Goal: Entertainment & Leisure: Consume media (video, audio)

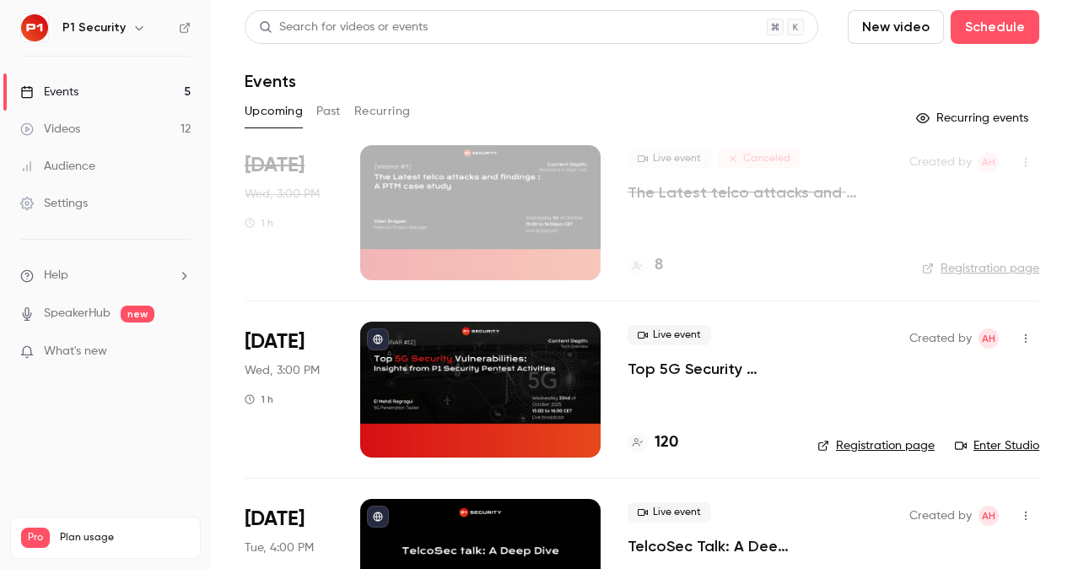
click at [715, 370] on p "Top 5G Security Vulnerabilities: Insights from P1 Security Pentest Activities" at bounding box center [709, 369] width 163 height 20
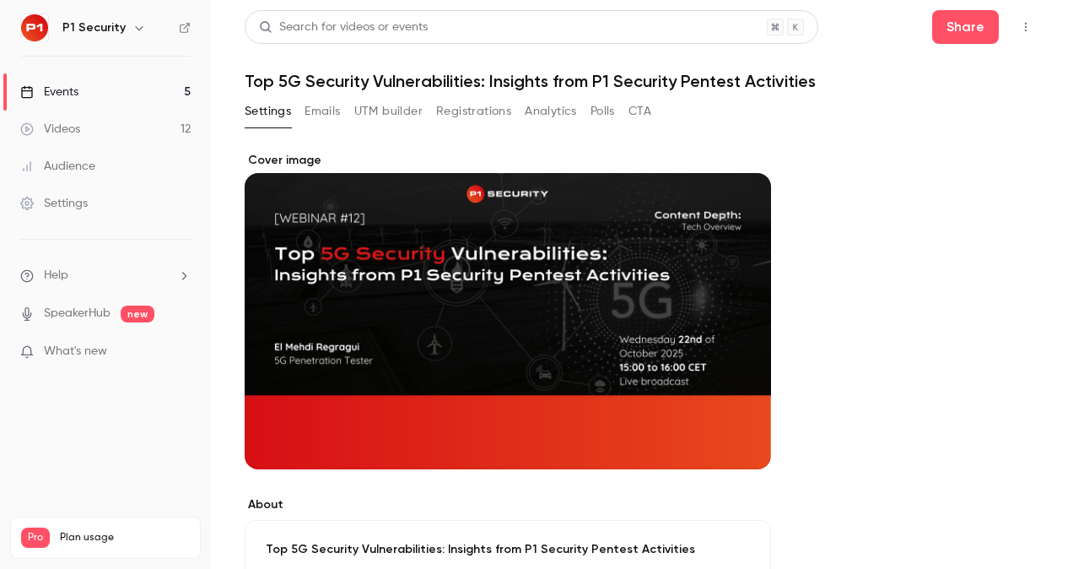
click at [466, 101] on button "Registrations" at bounding box center [473, 111] width 75 height 27
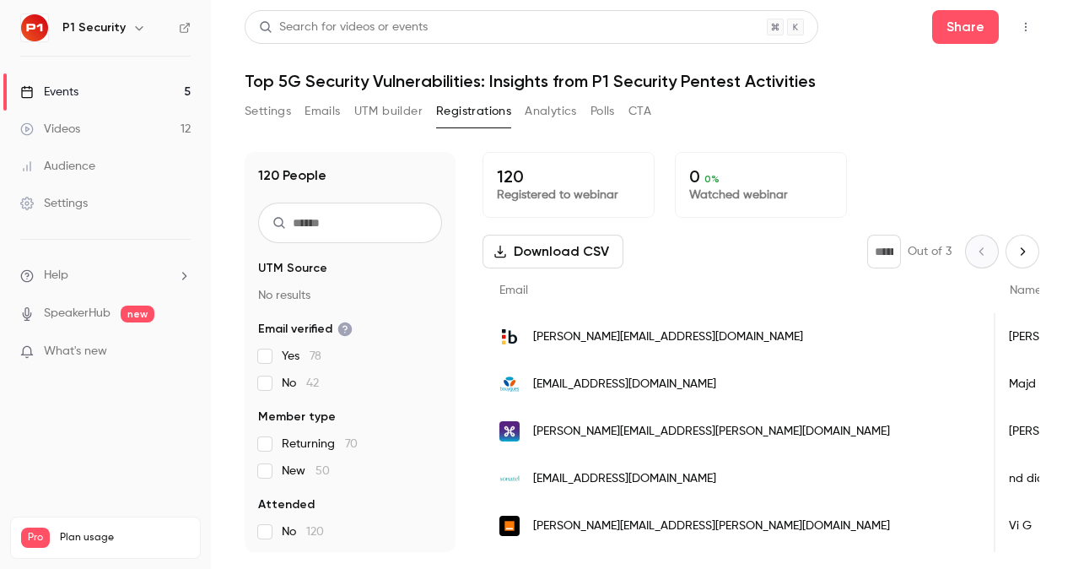
scroll to position [0, 4]
click at [111, 84] on link "Events 5" at bounding box center [105, 91] width 211 height 37
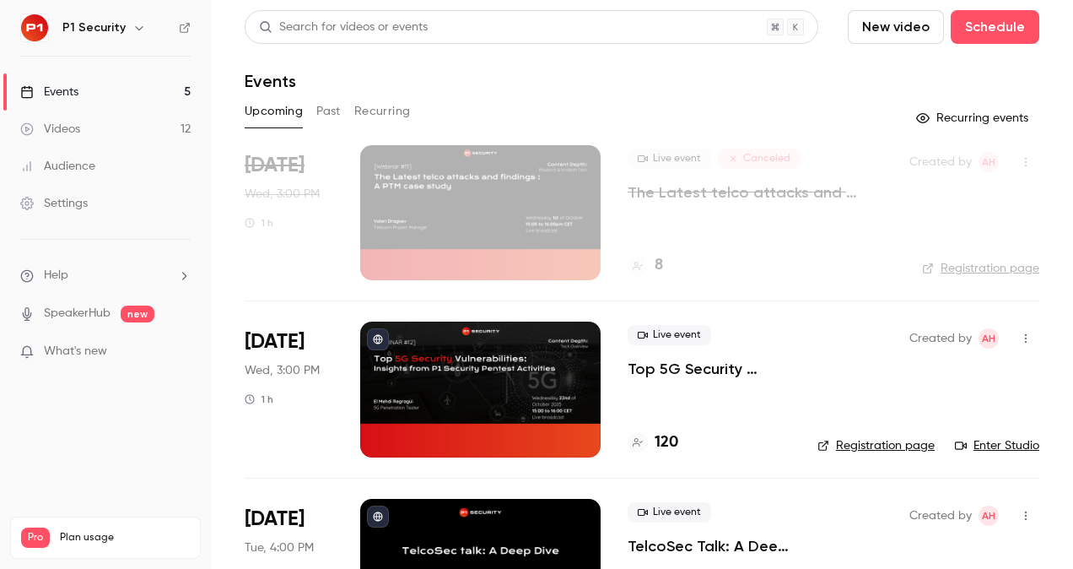
click at [675, 375] on p "Top 5G Security Vulnerabilities: Insights from P1 Security Pentest Activities" at bounding box center [709, 369] width 163 height 20
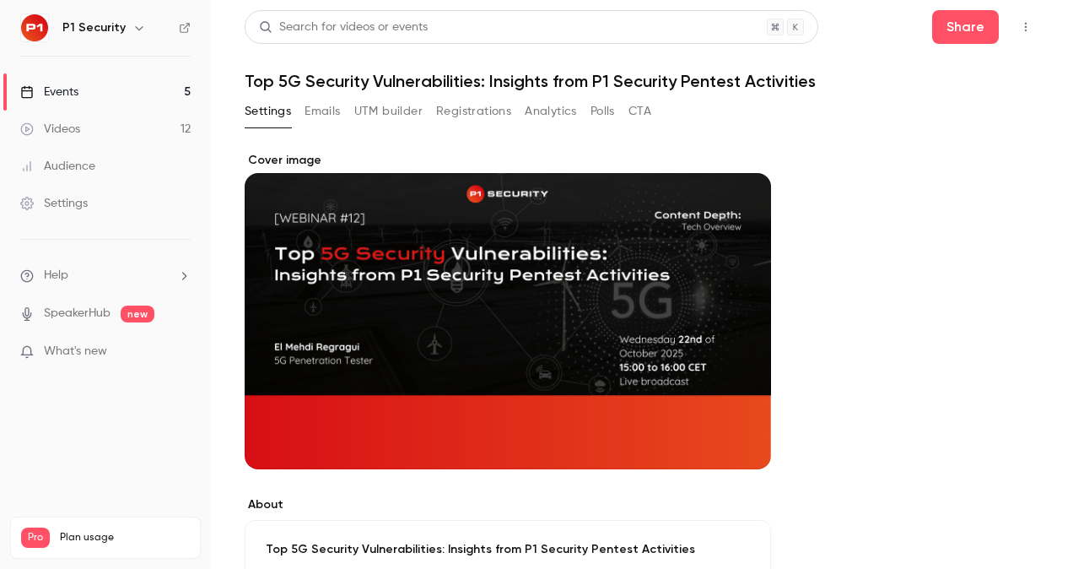
click at [466, 123] on button "Registrations" at bounding box center [473, 111] width 75 height 27
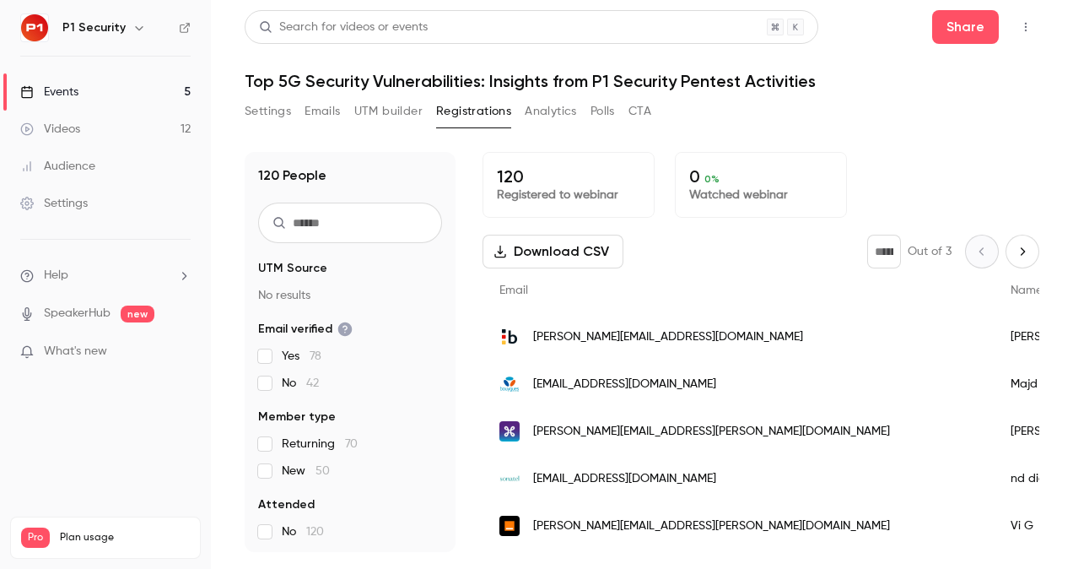
click at [266, 478] on label "New 50" at bounding box center [350, 470] width 184 height 17
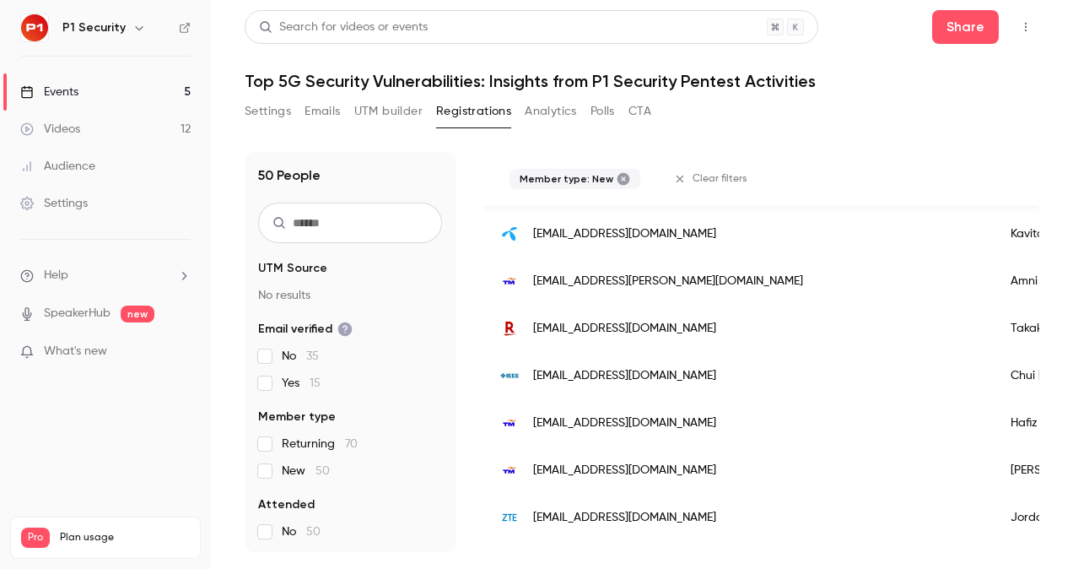
scroll to position [820, 0]
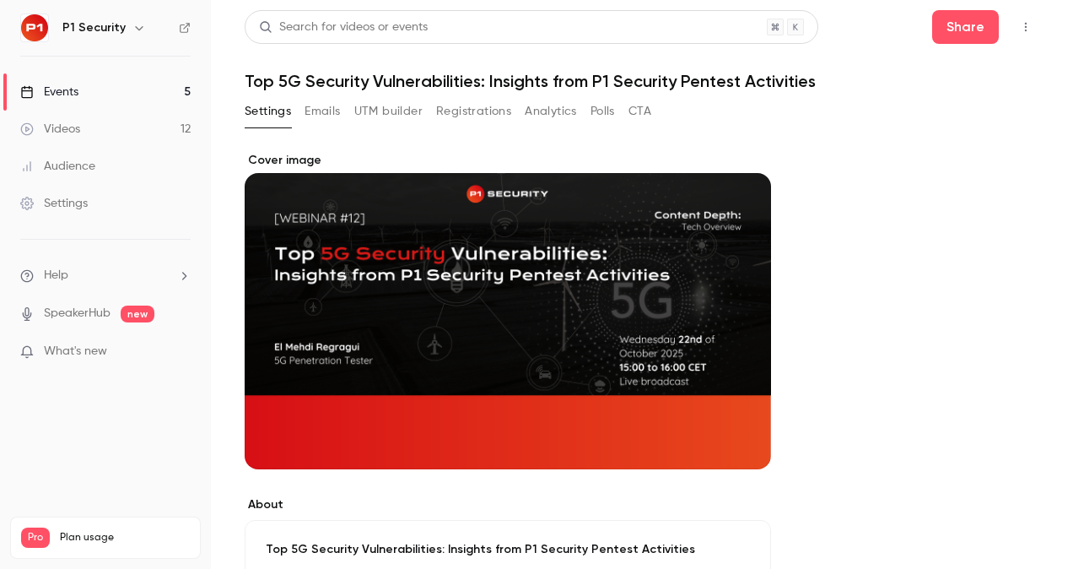
click at [81, 86] on link "Events 5" at bounding box center [105, 91] width 211 height 37
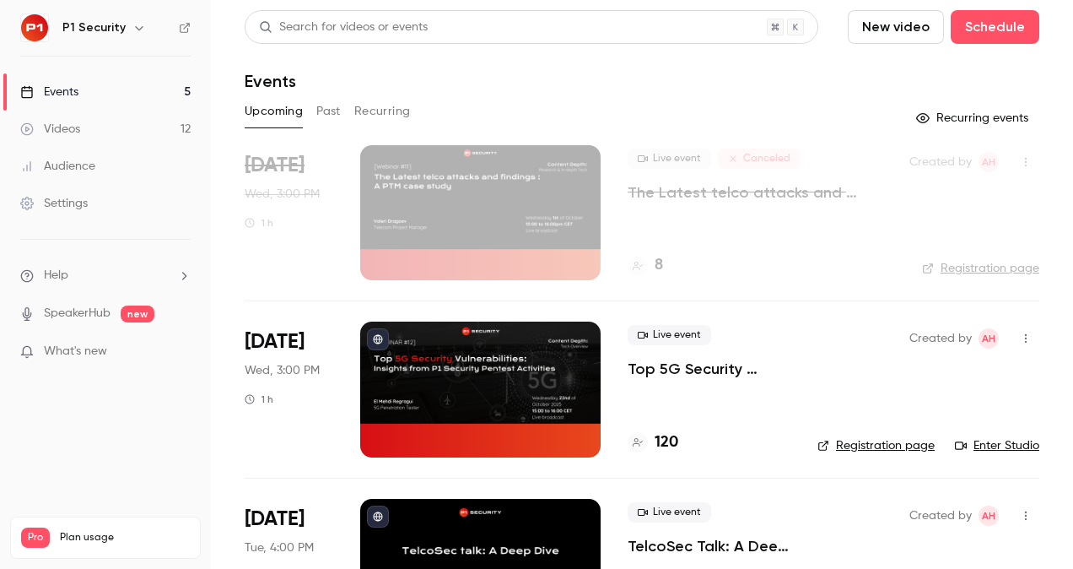
click at [84, 205] on div "Settings" at bounding box center [53, 203] width 67 height 17
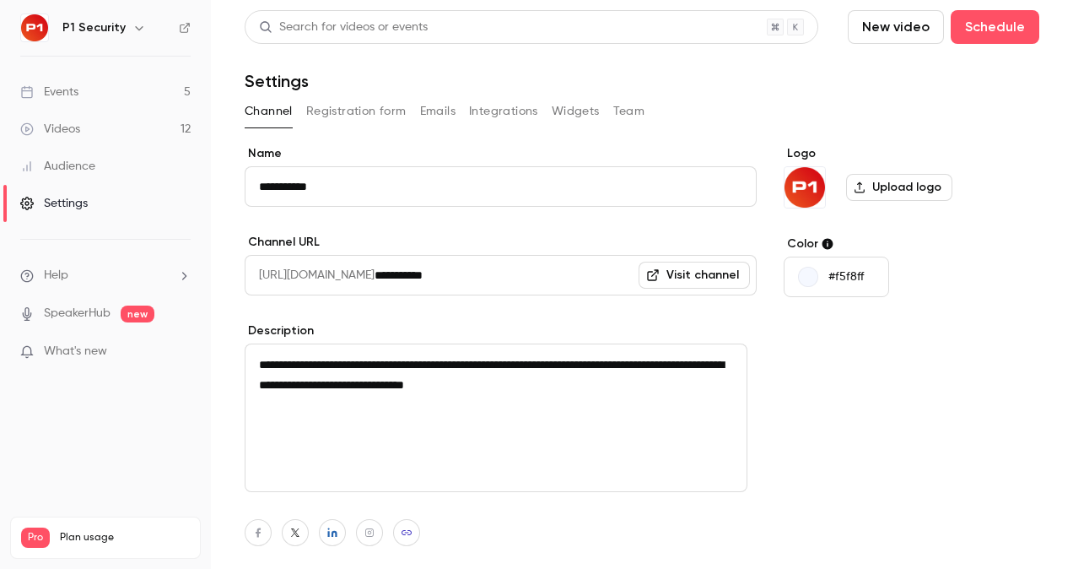
click at [432, 111] on button "Emails" at bounding box center [437, 111] width 35 height 27
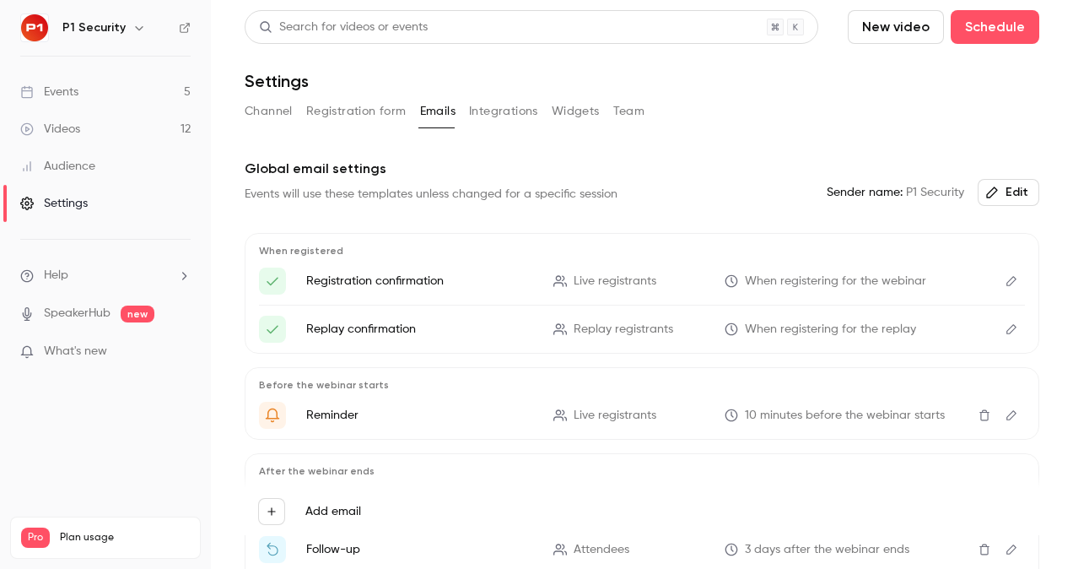
click at [359, 116] on button "Registration form" at bounding box center [356, 111] width 100 height 27
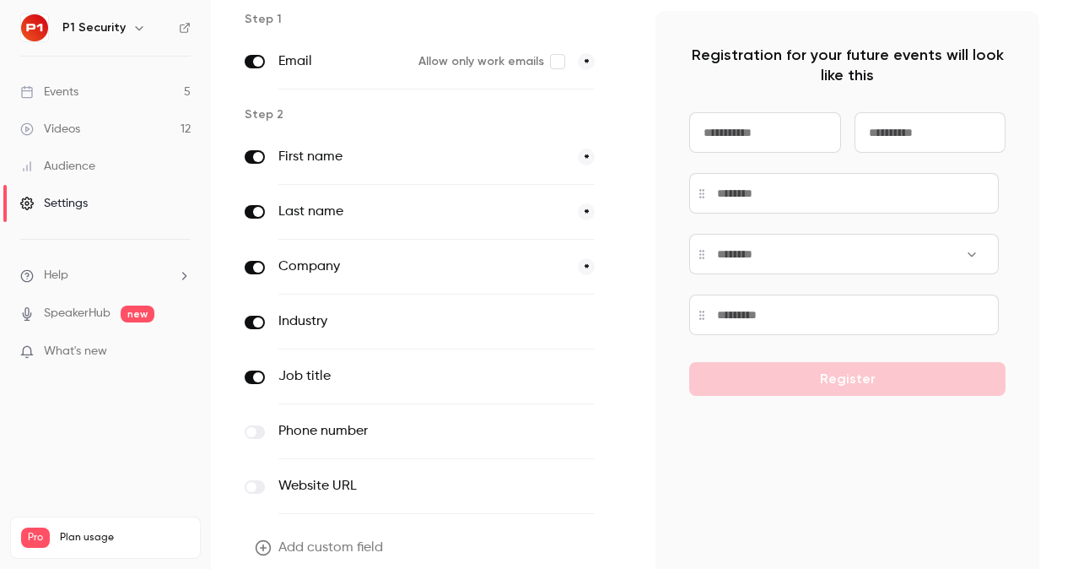
scroll to position [139, 0]
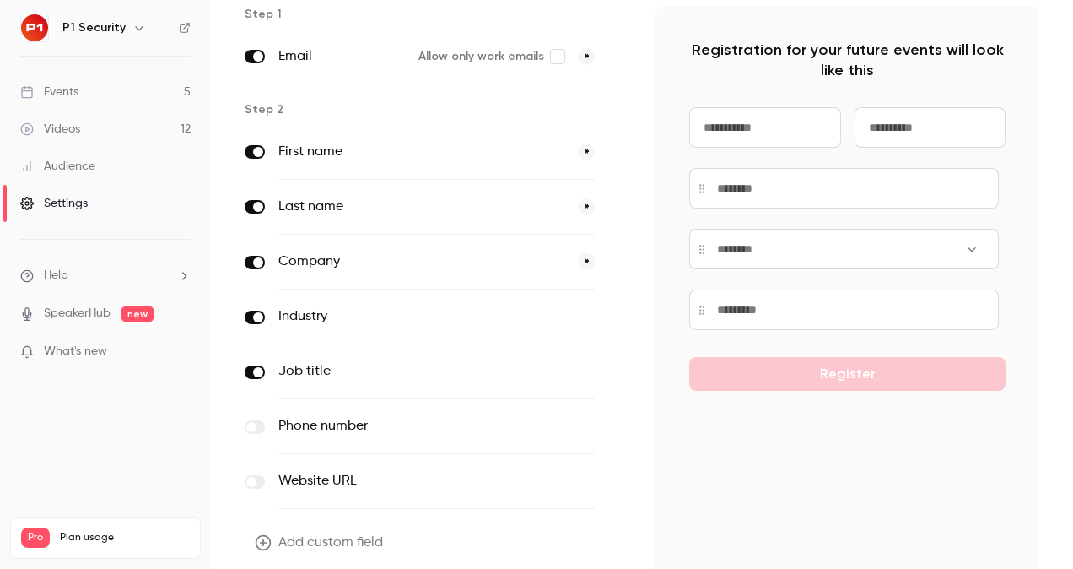
click at [764, 144] on input at bounding box center [765, 127] width 152 height 40
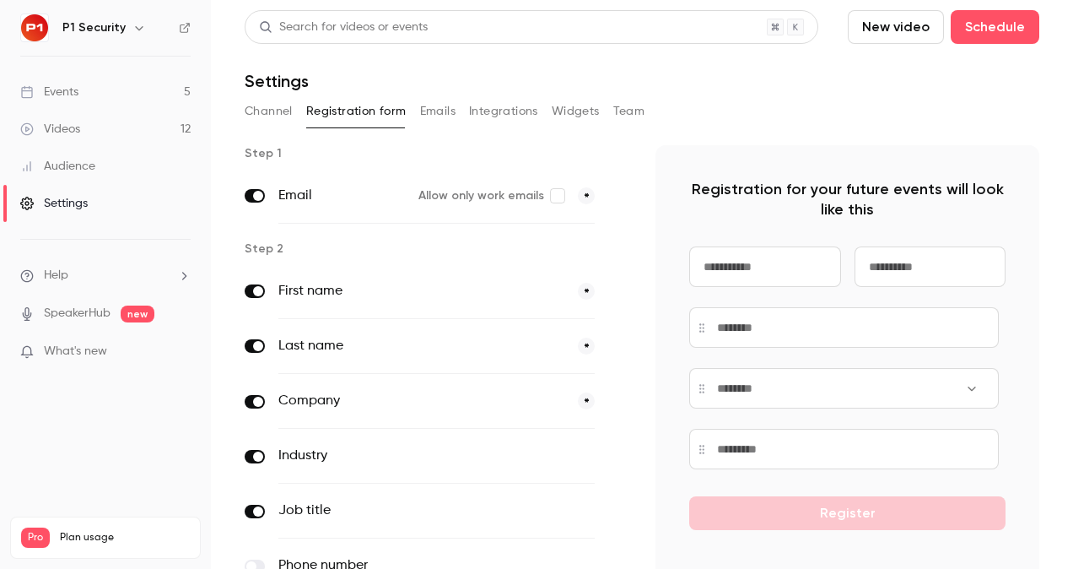
click at [96, 94] on link "Events 5" at bounding box center [105, 91] width 211 height 37
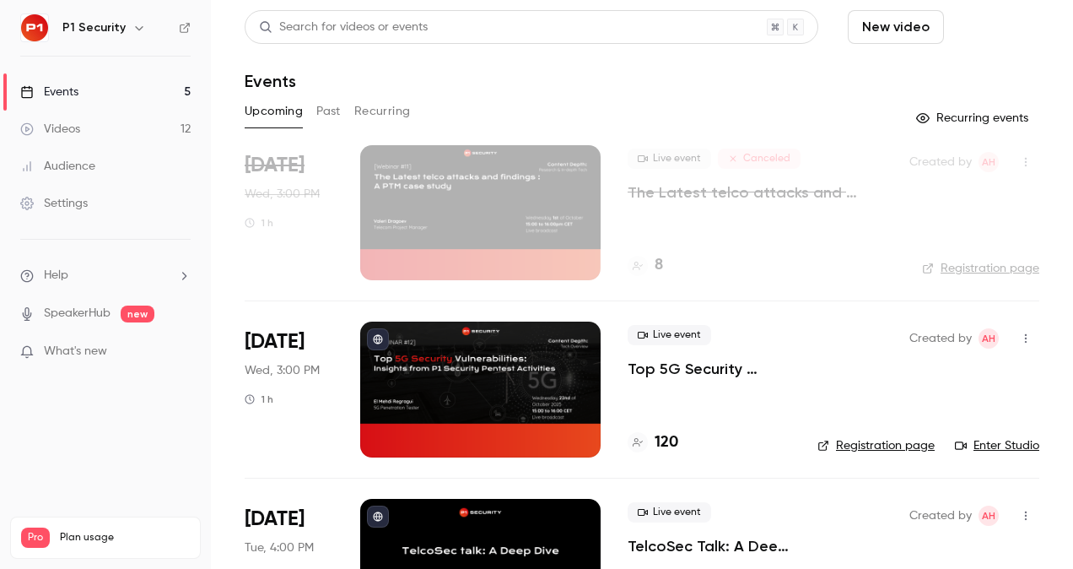
click at [999, 26] on button "Schedule" at bounding box center [995, 27] width 89 height 34
click at [689, 335] on div at bounding box center [536, 284] width 1073 height 569
click at [694, 370] on p "Top 5G Security Vulnerabilities: Insights from P1 Security Pentest Activities" at bounding box center [709, 369] width 163 height 20
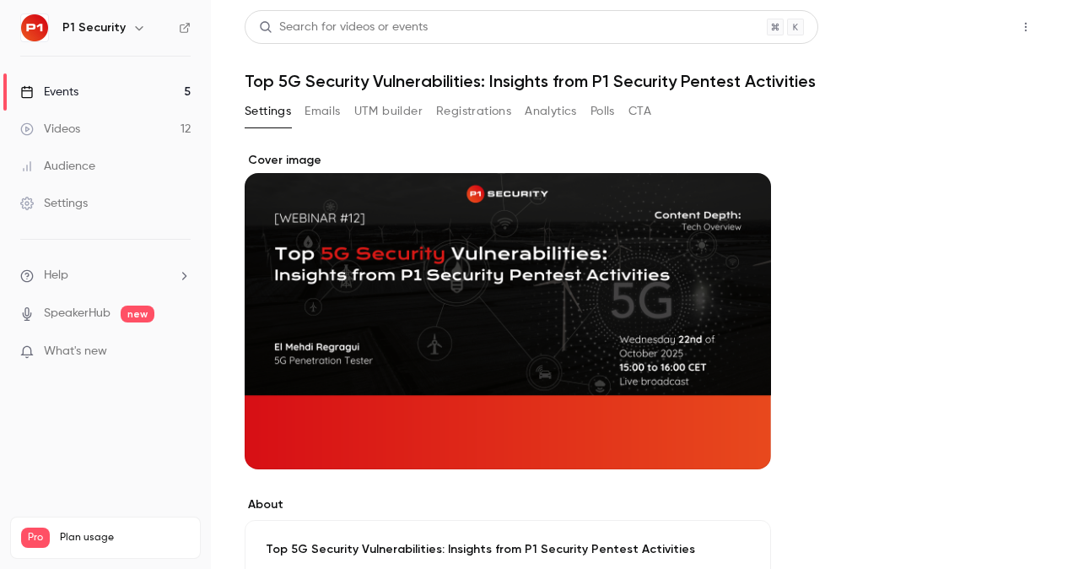
click at [964, 40] on button "Share" at bounding box center [965, 27] width 67 height 34
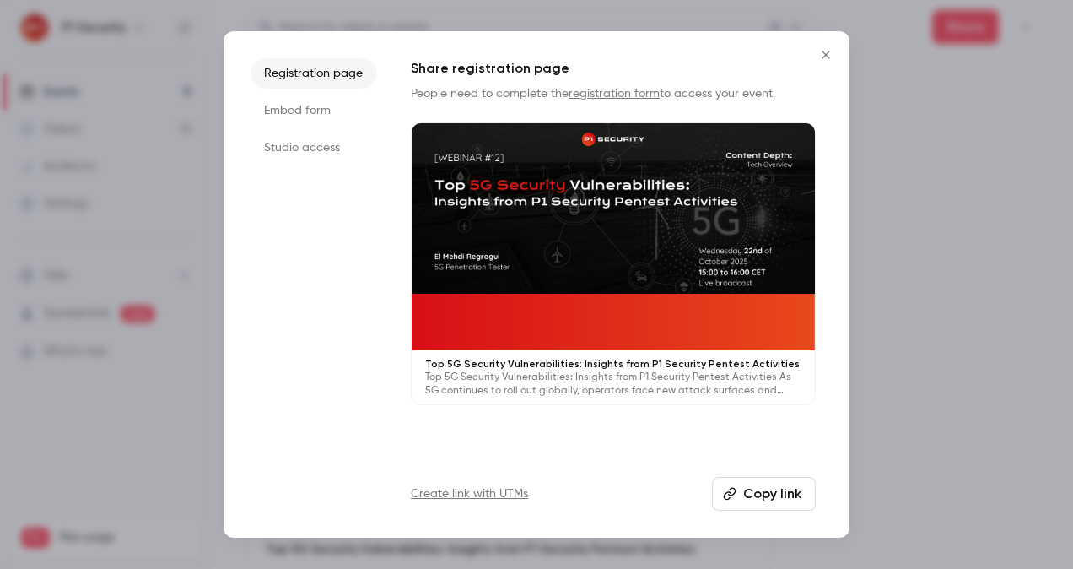
click at [780, 494] on button "Copy link" at bounding box center [764, 494] width 104 height 34
click at [980, 376] on div at bounding box center [536, 284] width 1073 height 569
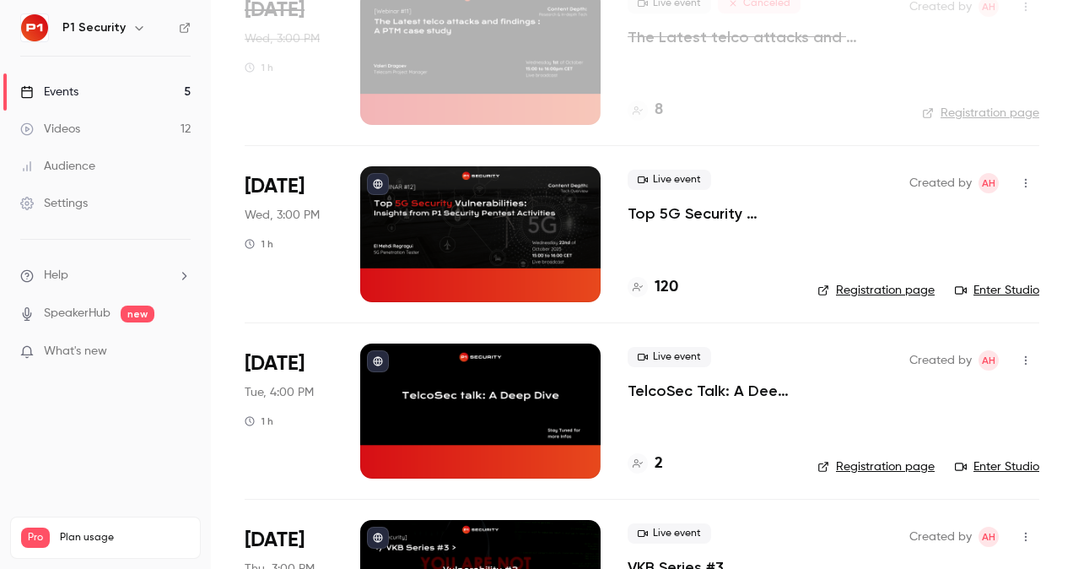
scroll to position [156, 0]
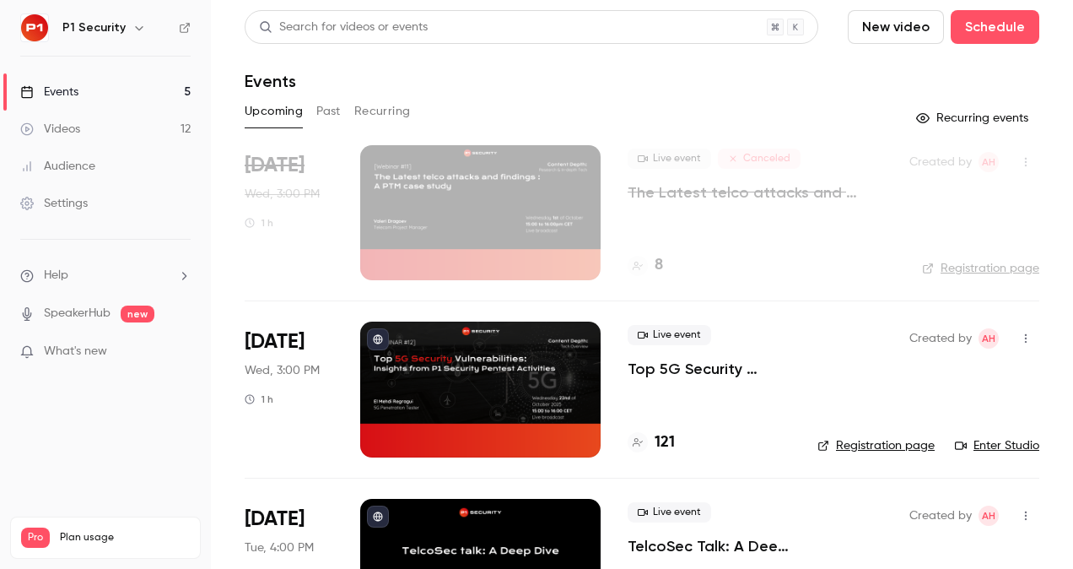
click at [700, 366] on p "Top 5G Security Vulnerabilities: Insights from P1 Security Pentest Activities" at bounding box center [709, 369] width 163 height 20
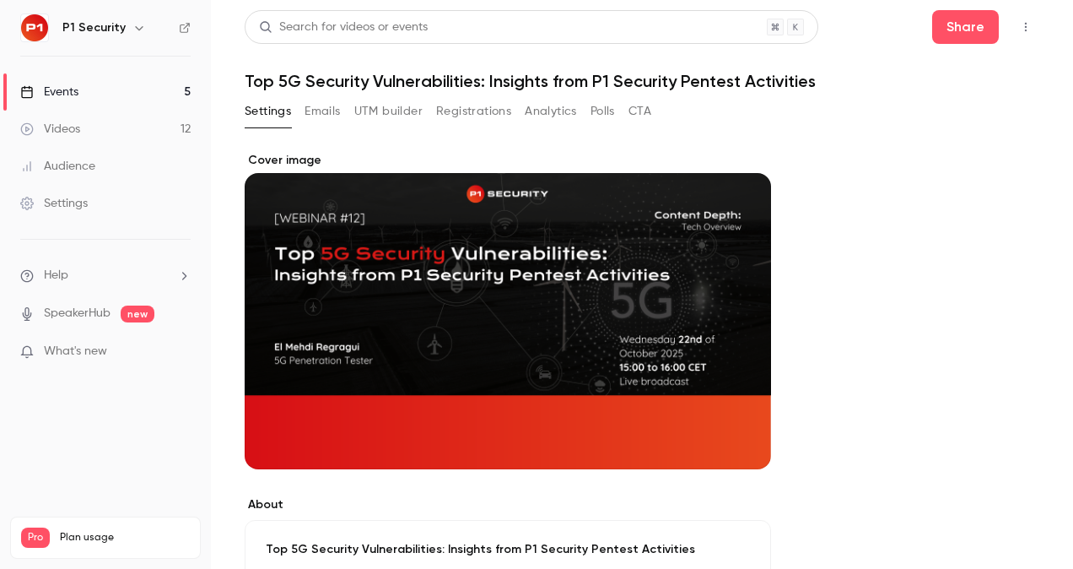
click at [462, 116] on button "Registrations" at bounding box center [473, 111] width 75 height 27
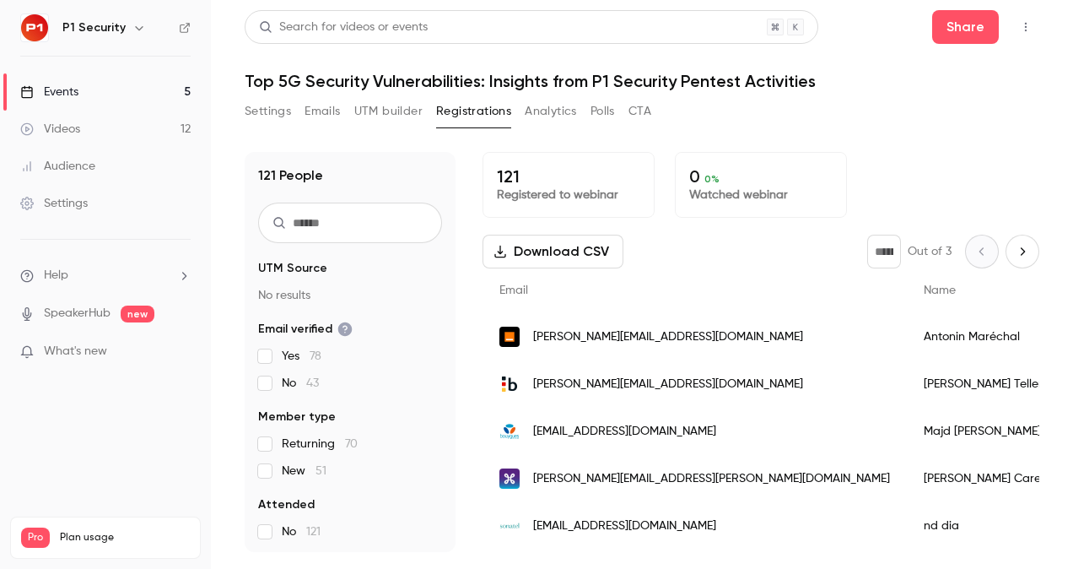
click at [103, 89] on link "Events 5" at bounding box center [105, 91] width 211 height 37
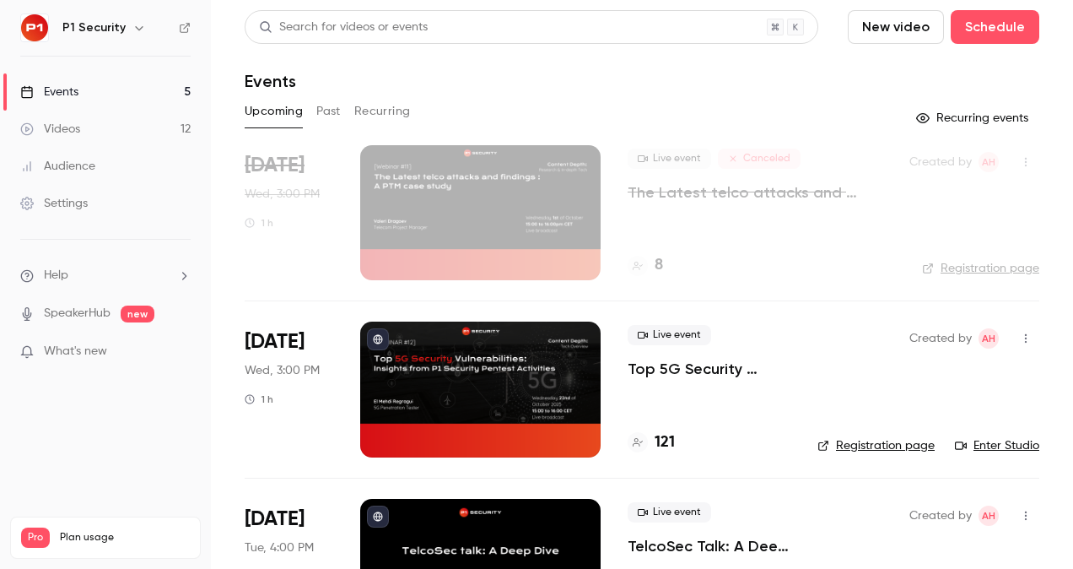
click at [113, 125] on link "Videos 12" at bounding box center [105, 129] width 211 height 37
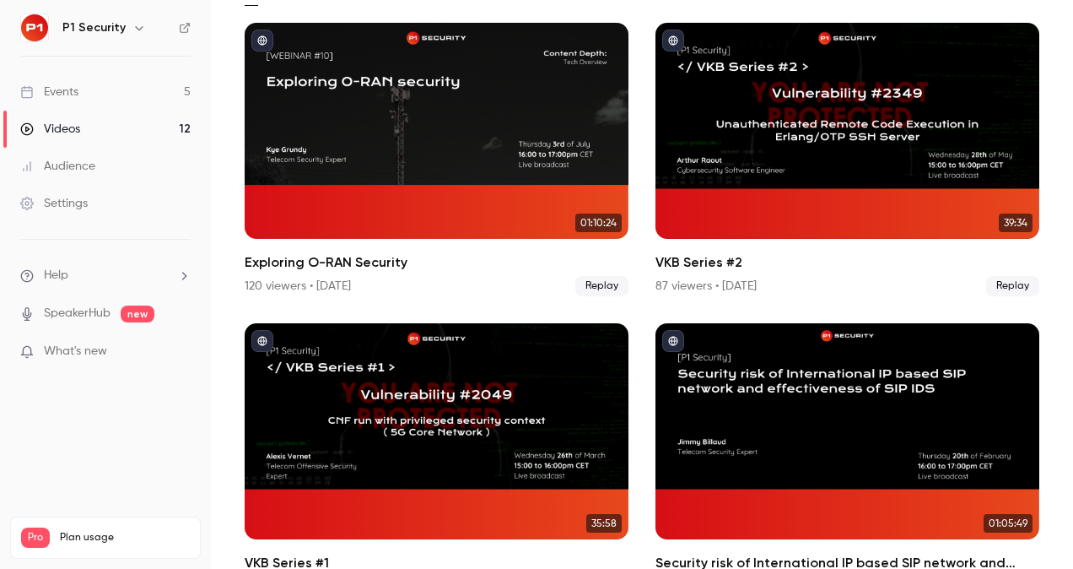
scroll to position [128, 0]
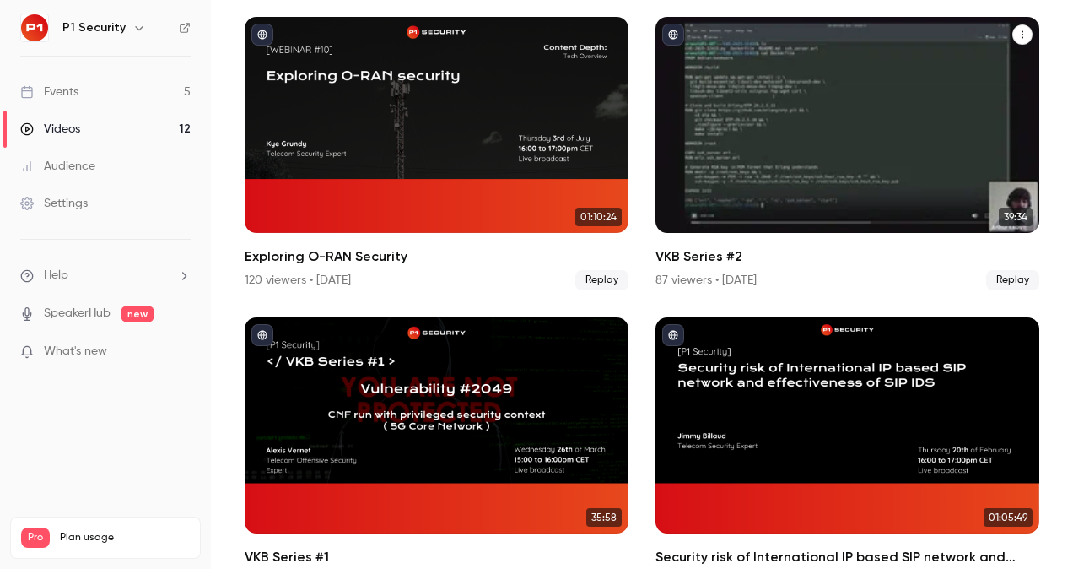
click at [780, 141] on div "VKB Series #2" at bounding box center [848, 125] width 384 height 216
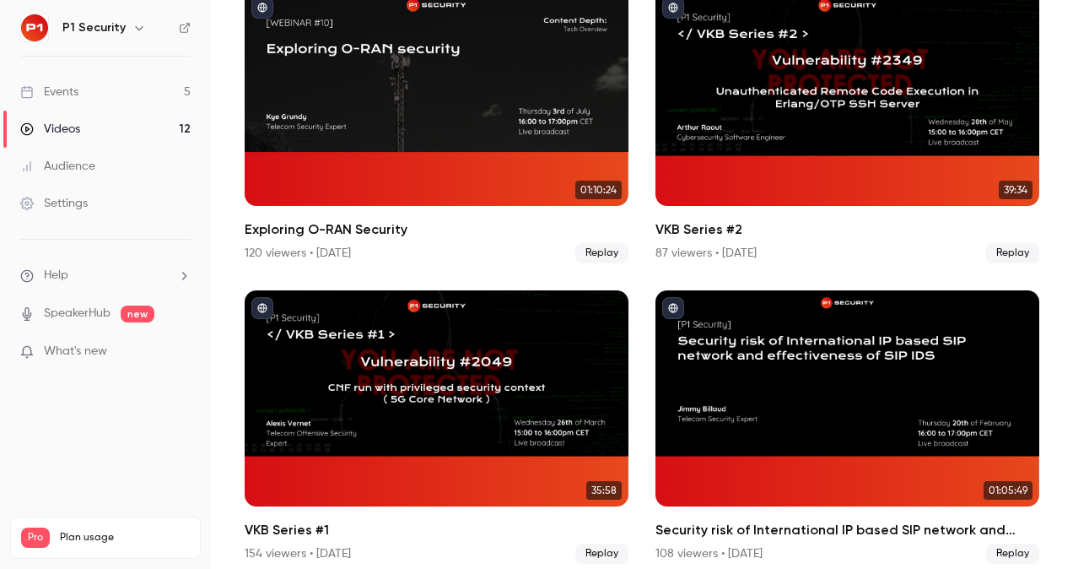
scroll to position [162, 0]
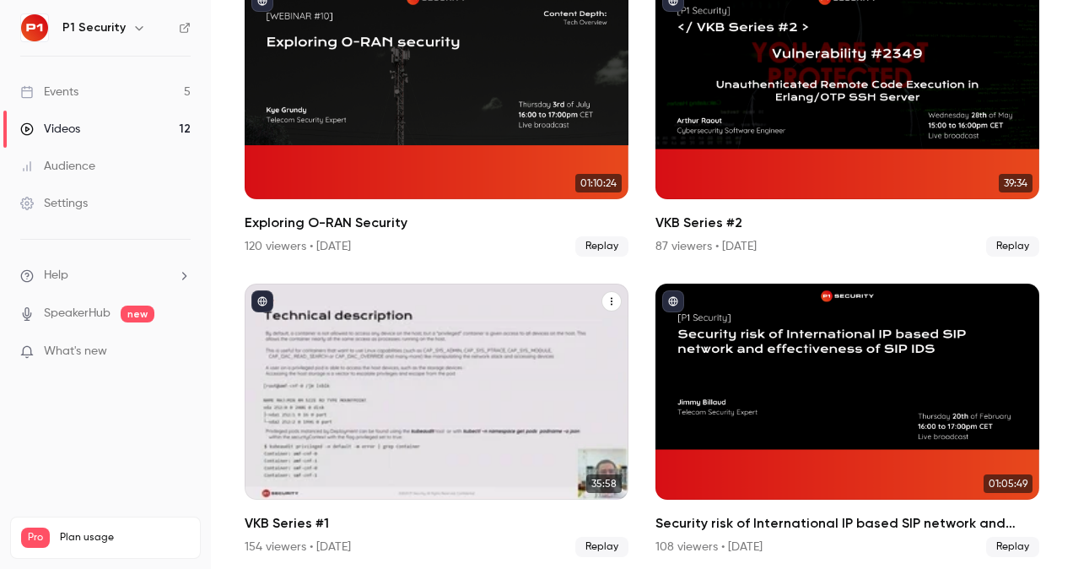
click at [305, 452] on div "VKB Series #1" at bounding box center [437, 391] width 384 height 216
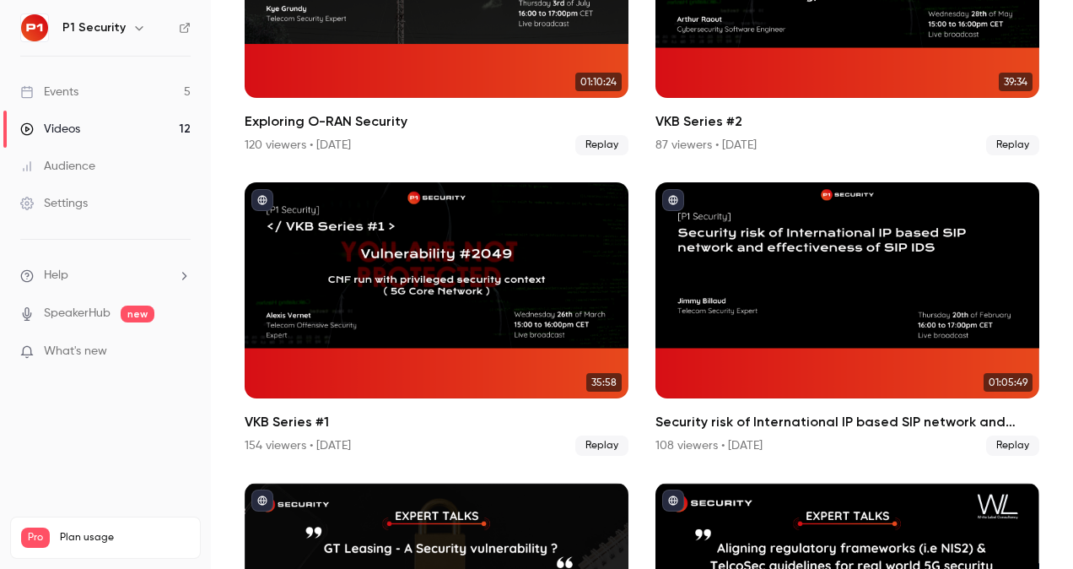
scroll to position [362, 0]
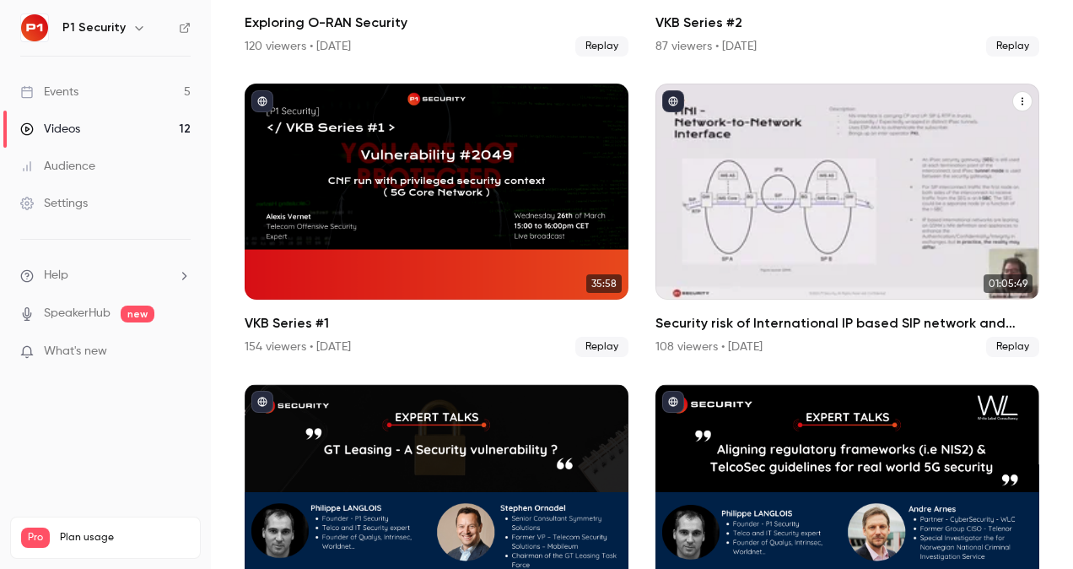
click at [799, 204] on div "Security risk of International IP based SIP network and effectiveness of SIP IDS" at bounding box center [848, 192] width 384 height 216
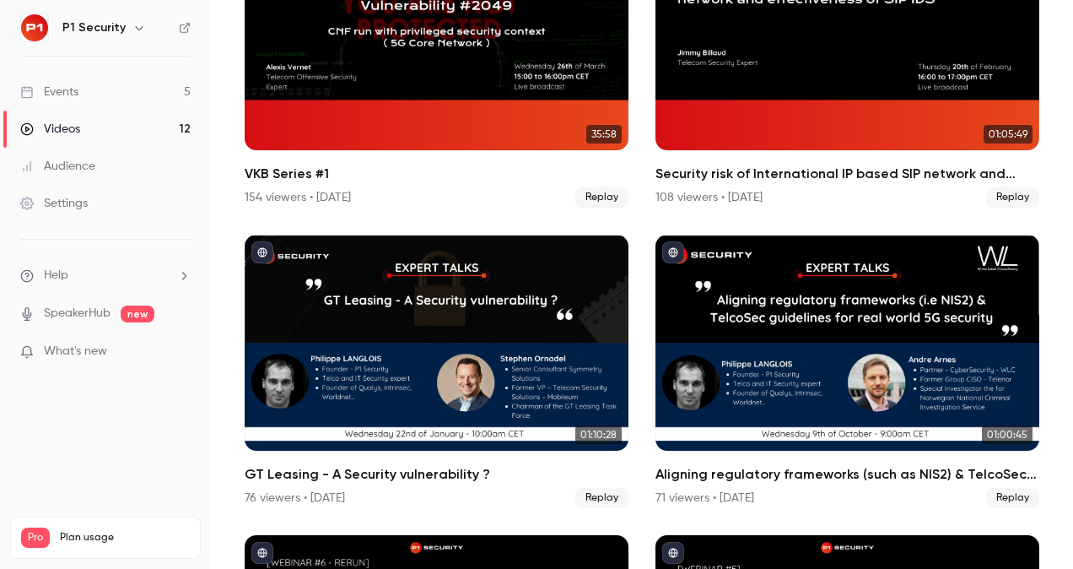
scroll to position [346, 0]
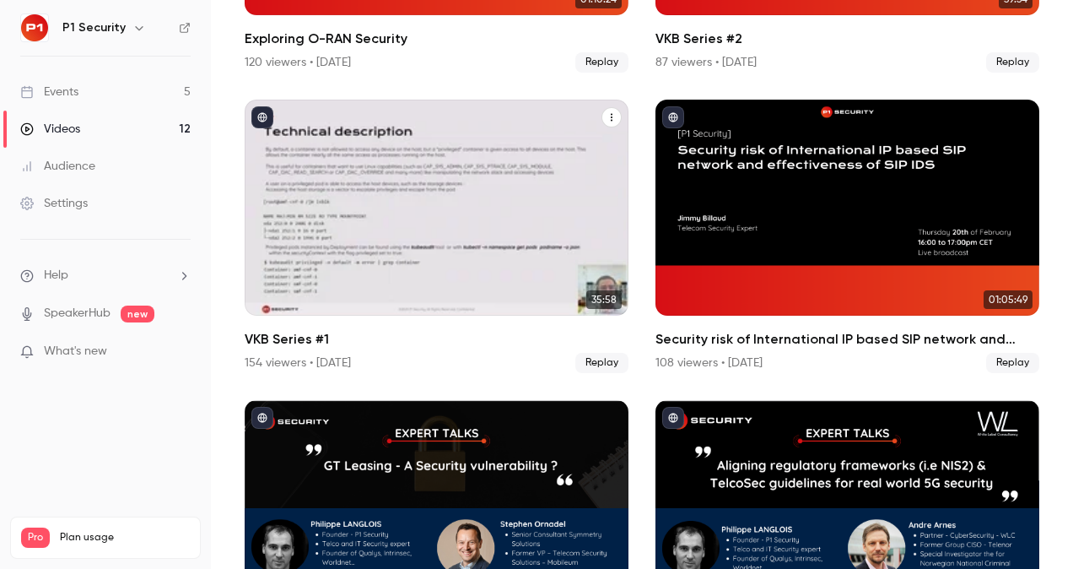
click at [418, 231] on div "VKB Series #1" at bounding box center [437, 208] width 384 height 216
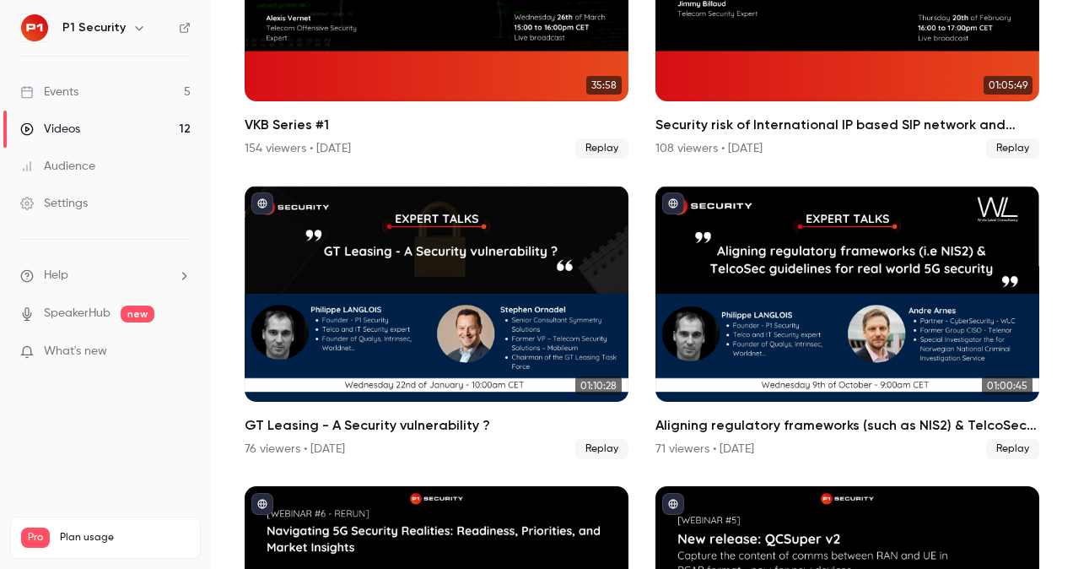
scroll to position [577, 0]
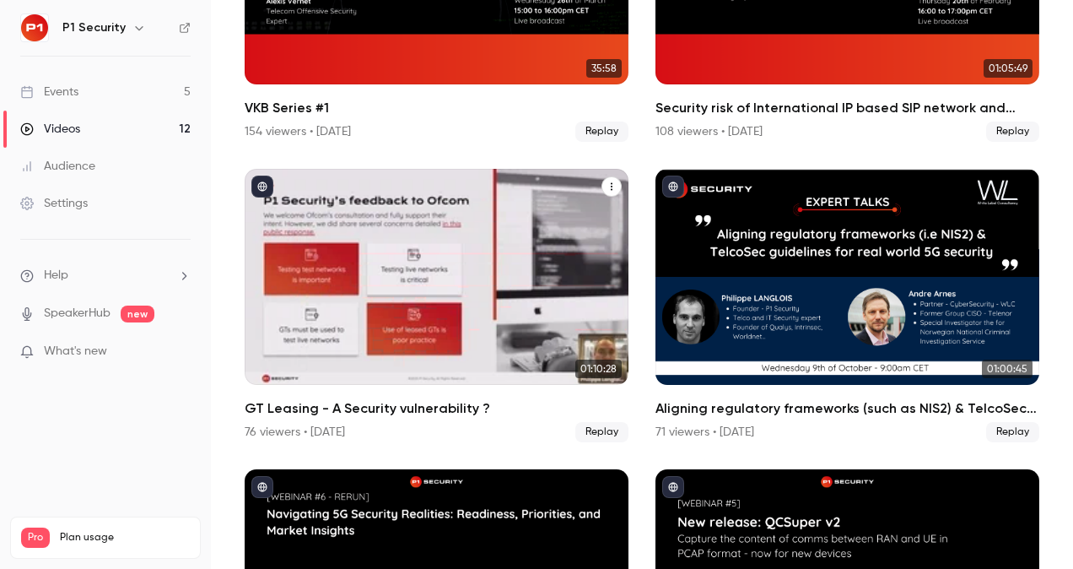
click at [489, 297] on div "GT Leasing - A Security vulnerability ?" at bounding box center [437, 277] width 384 height 216
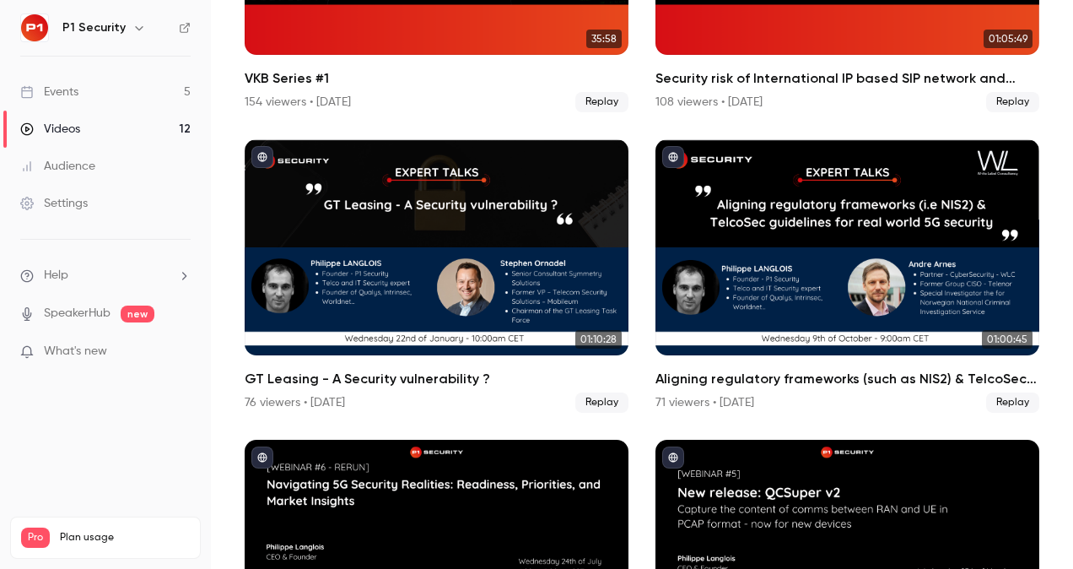
scroll to position [629, 0]
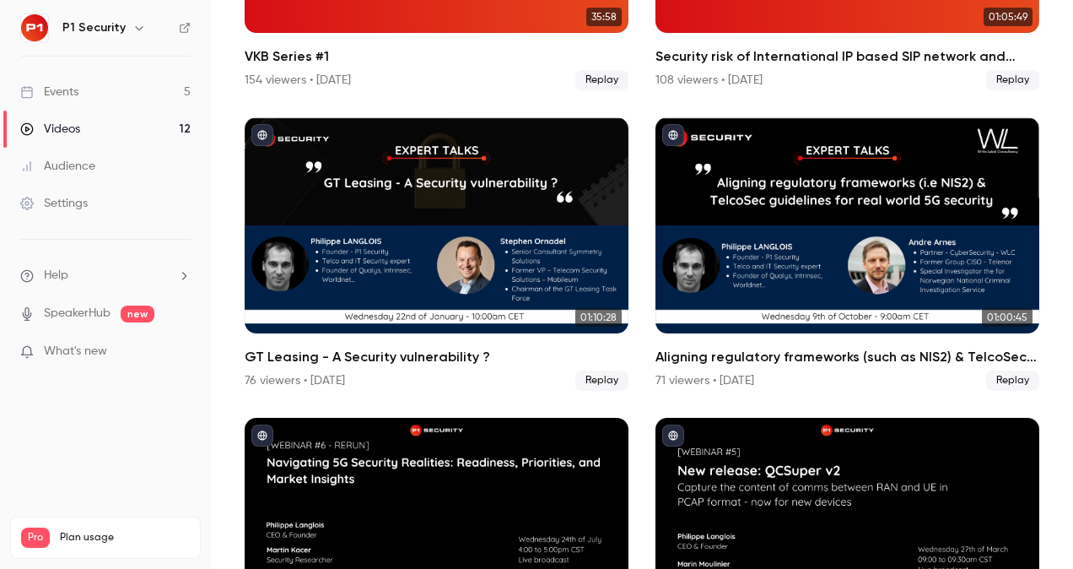
click at [834, 280] on div "Aligning regulatory frameworks (such as NIS2) & TelcoSec guidelines for real wo…" at bounding box center [848, 225] width 384 height 216
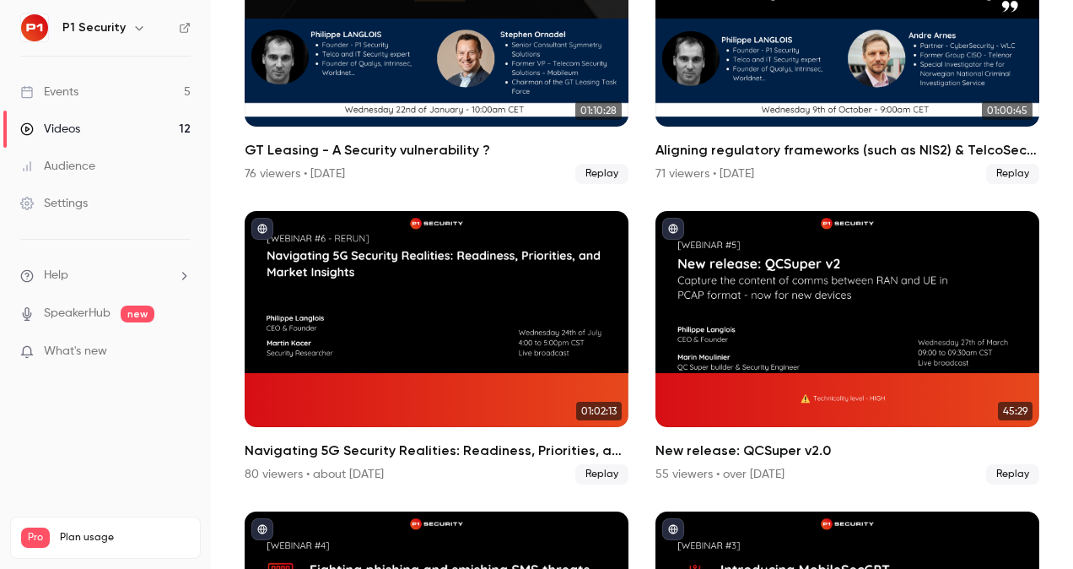
scroll to position [837, 0]
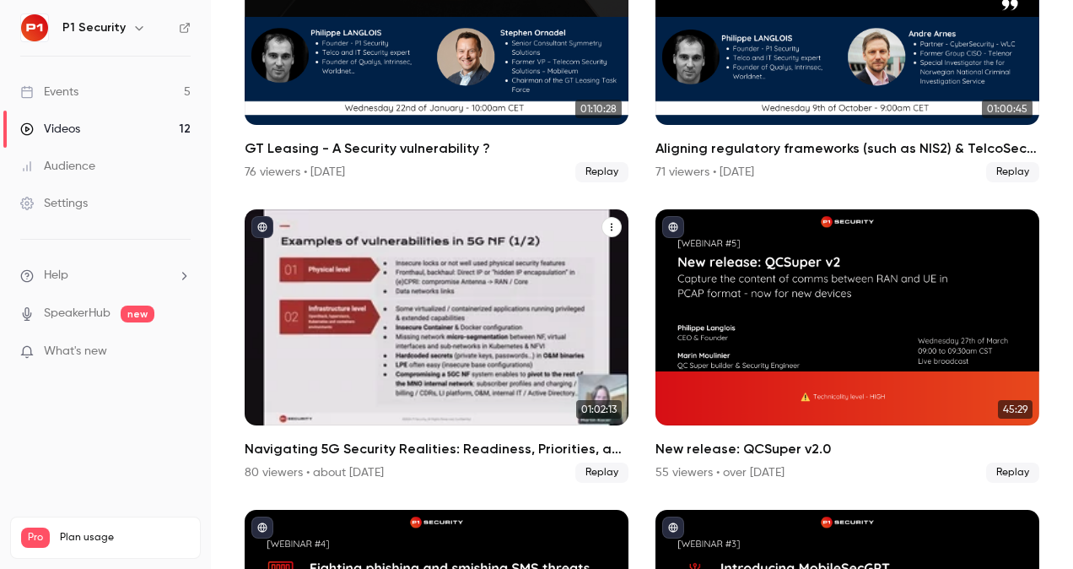
click at [392, 346] on div "Navigating 5G Security Realities: Readiness, Priorities, and Market Insights" at bounding box center [437, 317] width 384 height 216
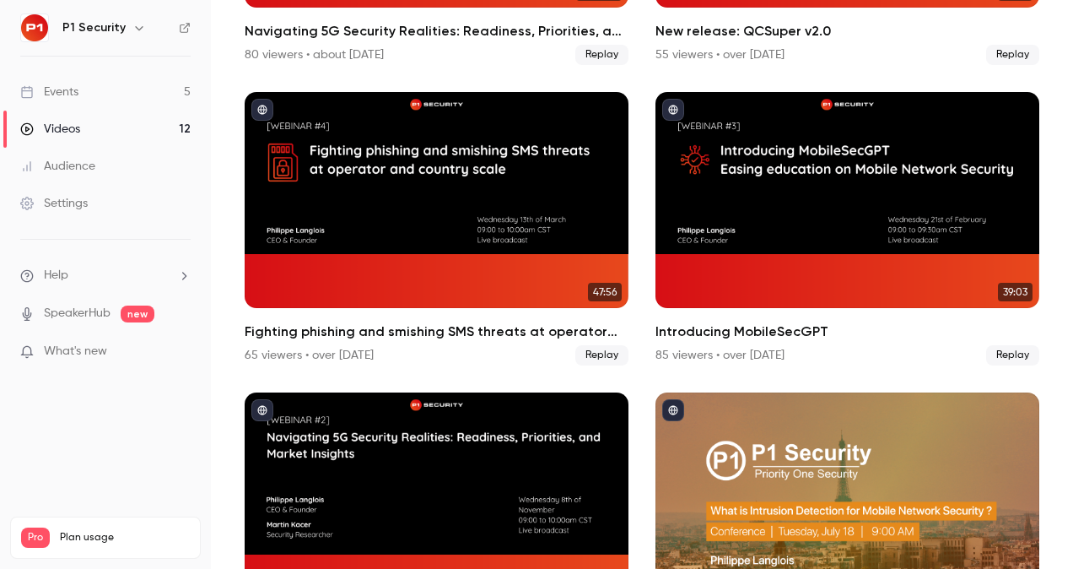
scroll to position [1350, 0]
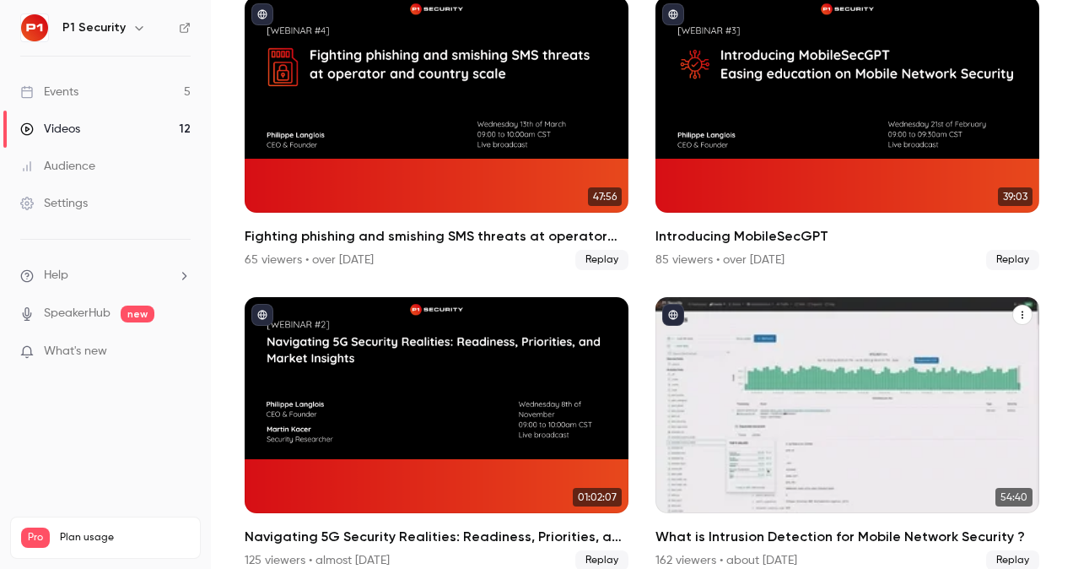
click at [754, 396] on div "What is Intrusion Detection for Mobile Network Security ?" at bounding box center [848, 405] width 384 height 216
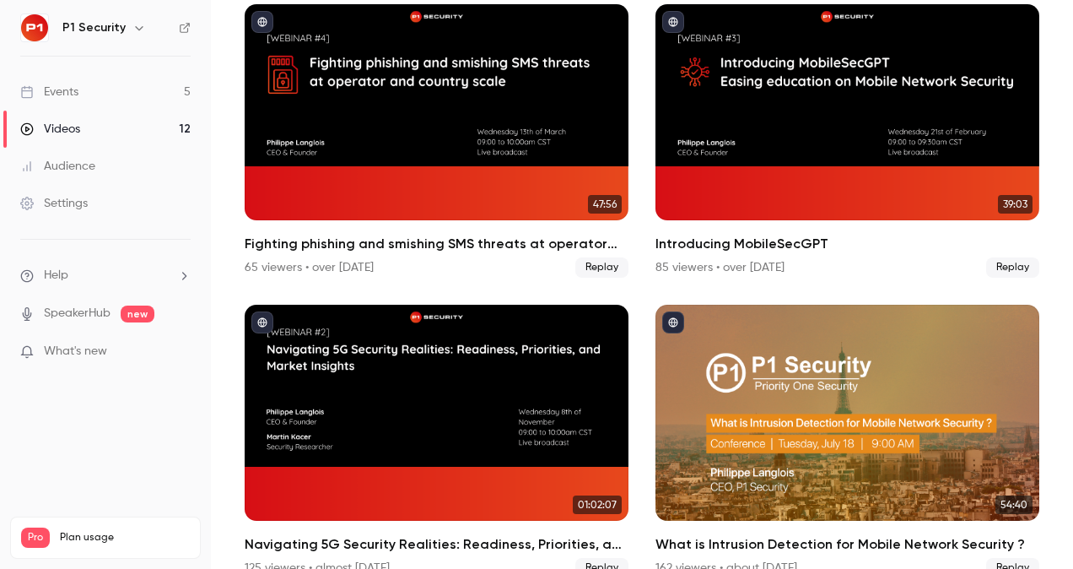
scroll to position [1350, 0]
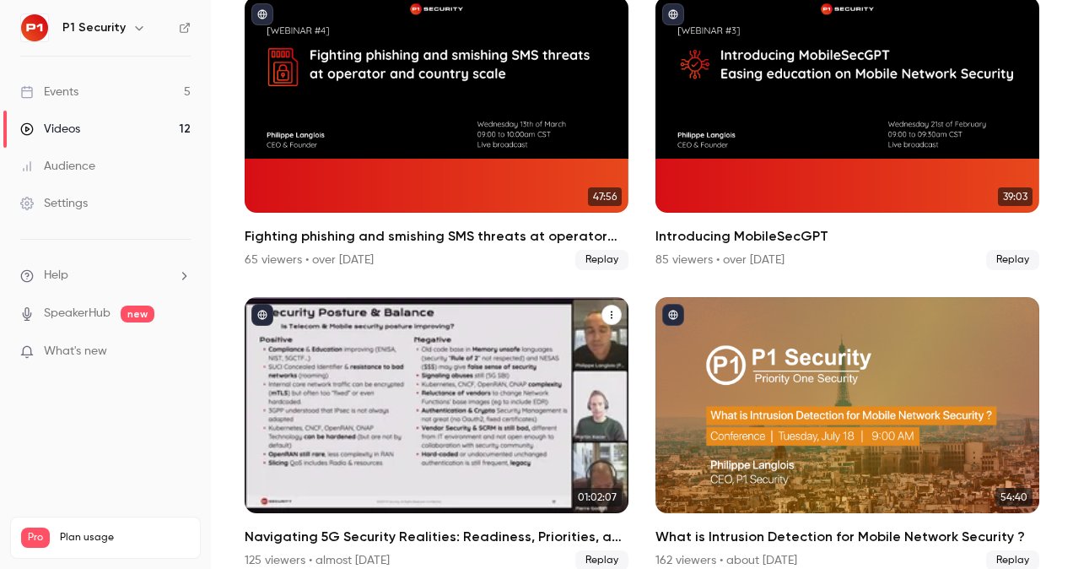
click at [413, 451] on div "Navigating 5G Security Realities: Readiness, Priorities, and Market Insights" at bounding box center [437, 405] width 384 height 216
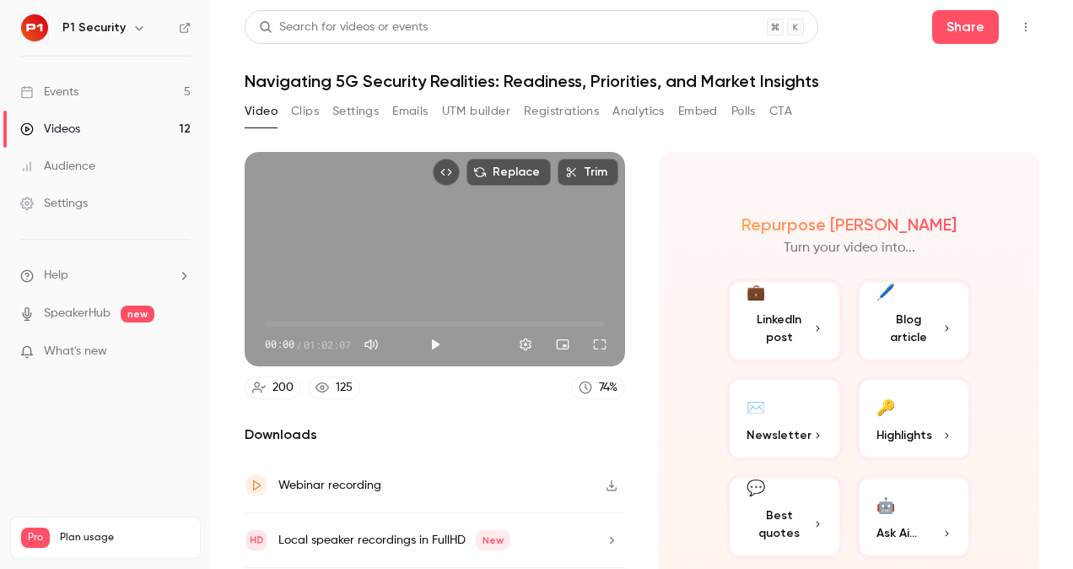
click at [100, 86] on link "Events 5" at bounding box center [105, 91] width 211 height 37
